Goal: Check status: Check status

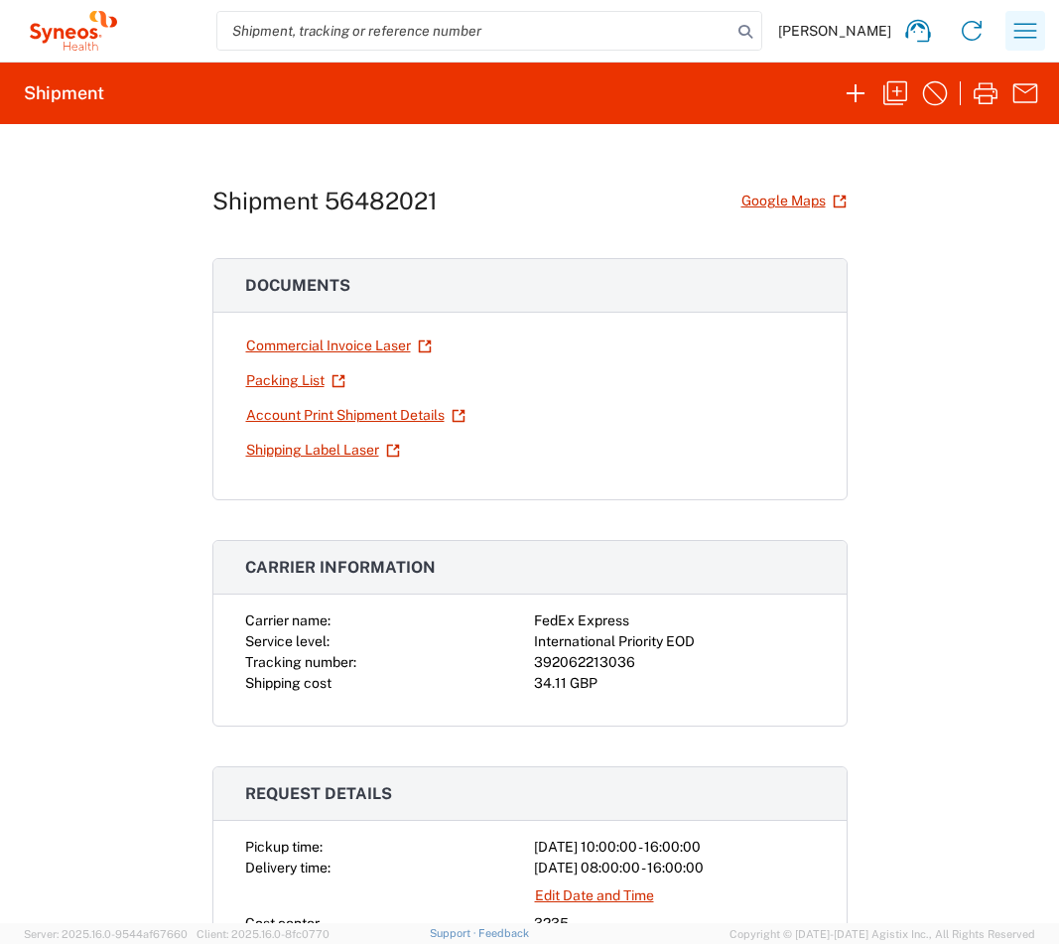
click at [1041, 38] on button "button" at bounding box center [1025, 31] width 40 height 40
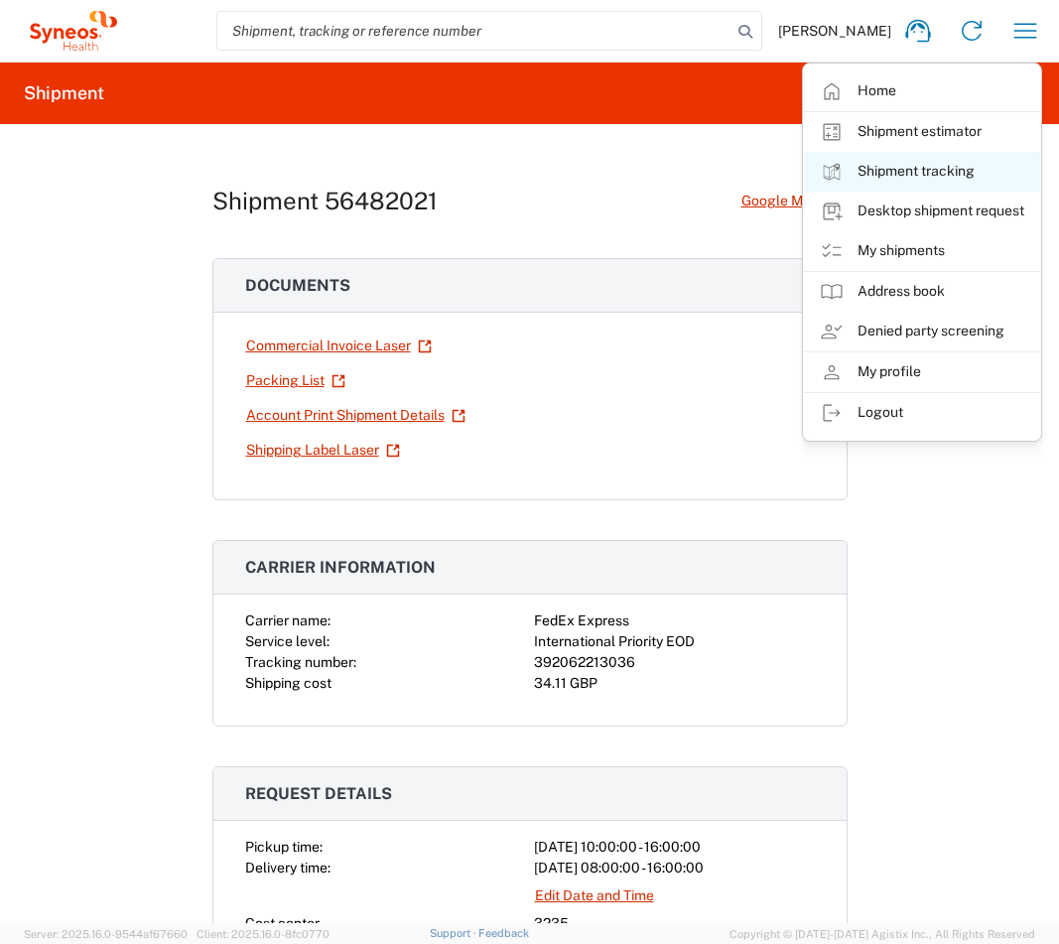
click at [930, 173] on link "Shipment tracking" at bounding box center [922, 172] width 236 height 40
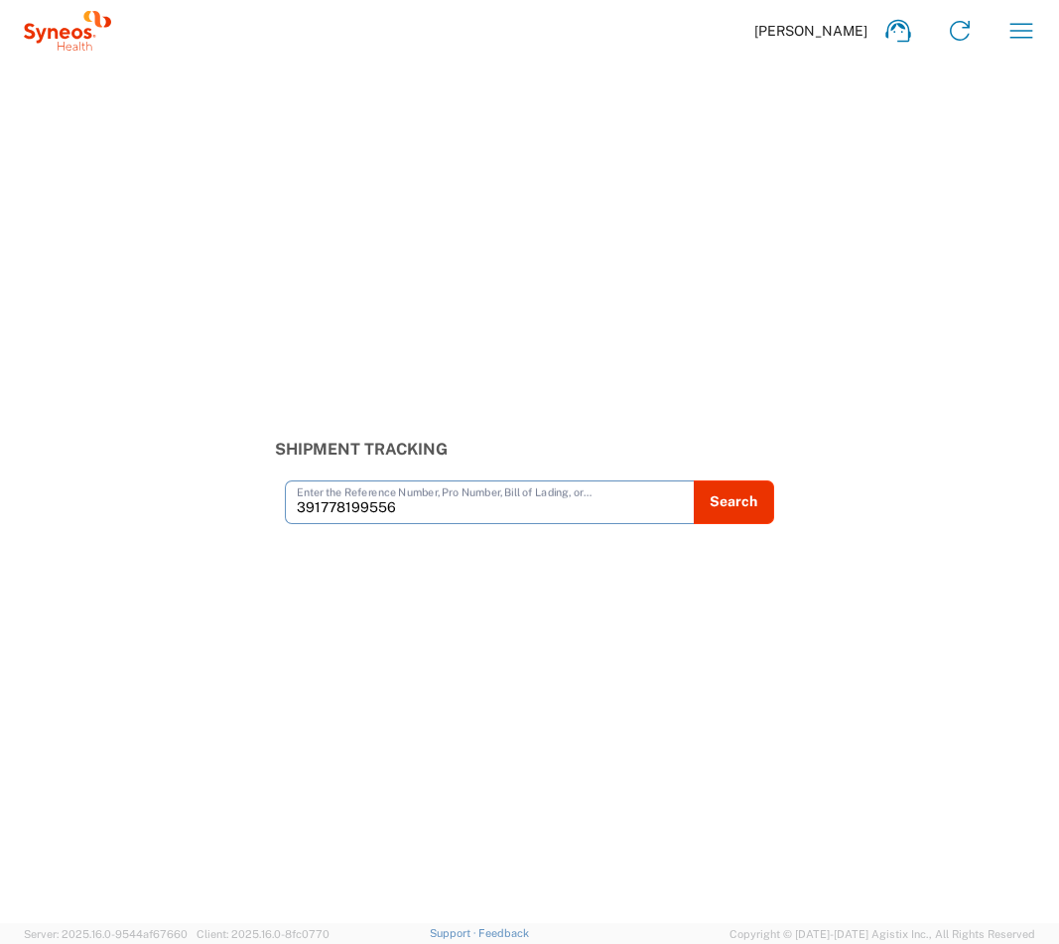
type input "391778199556"
